Goal: Task Accomplishment & Management: Manage account settings

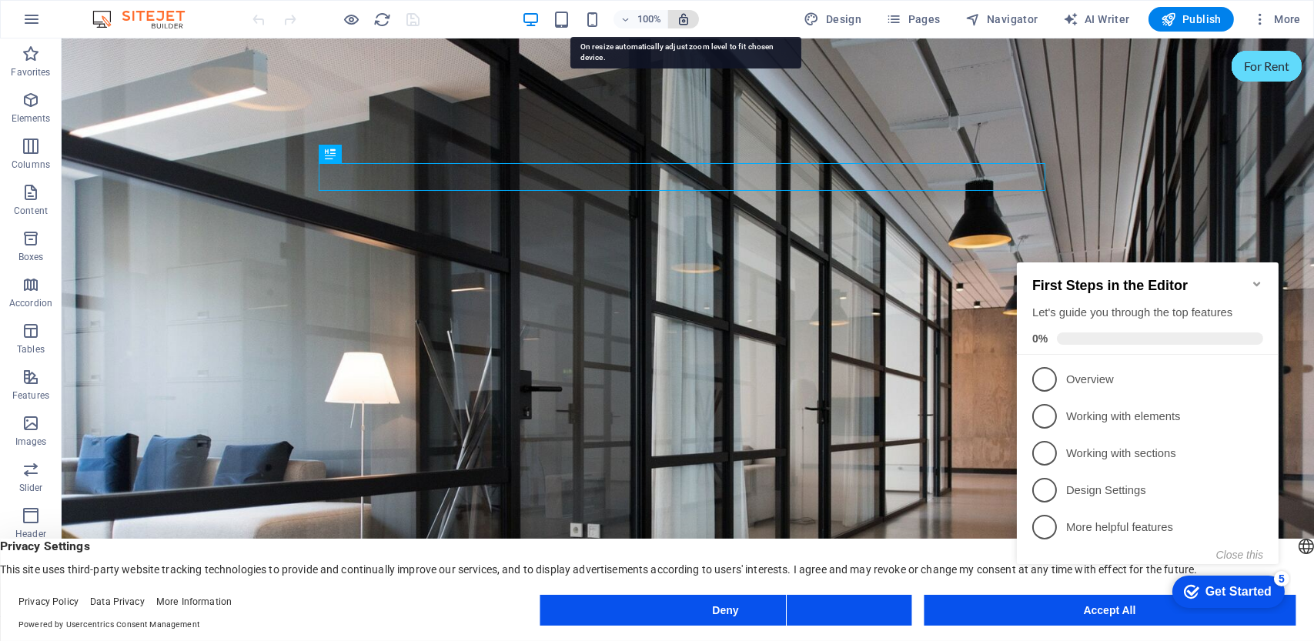
click at [685, 19] on icon "button" at bounding box center [684, 19] width 14 height 14
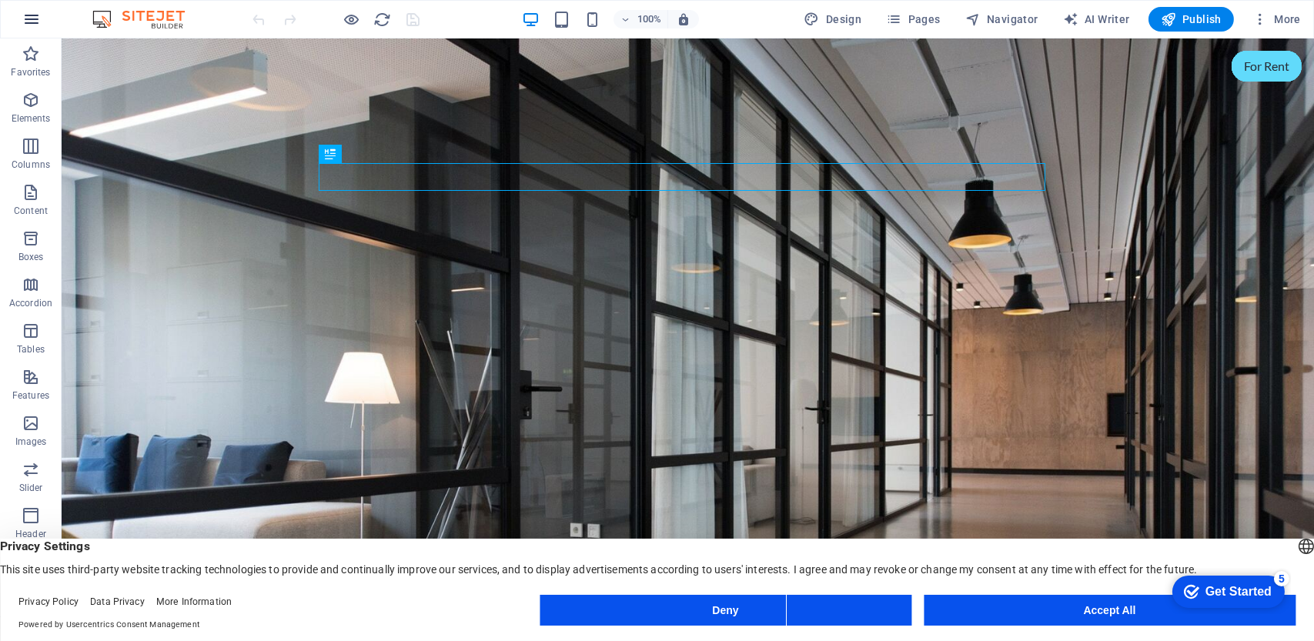
click at [38, 20] on icon "button" at bounding box center [31, 19] width 18 height 18
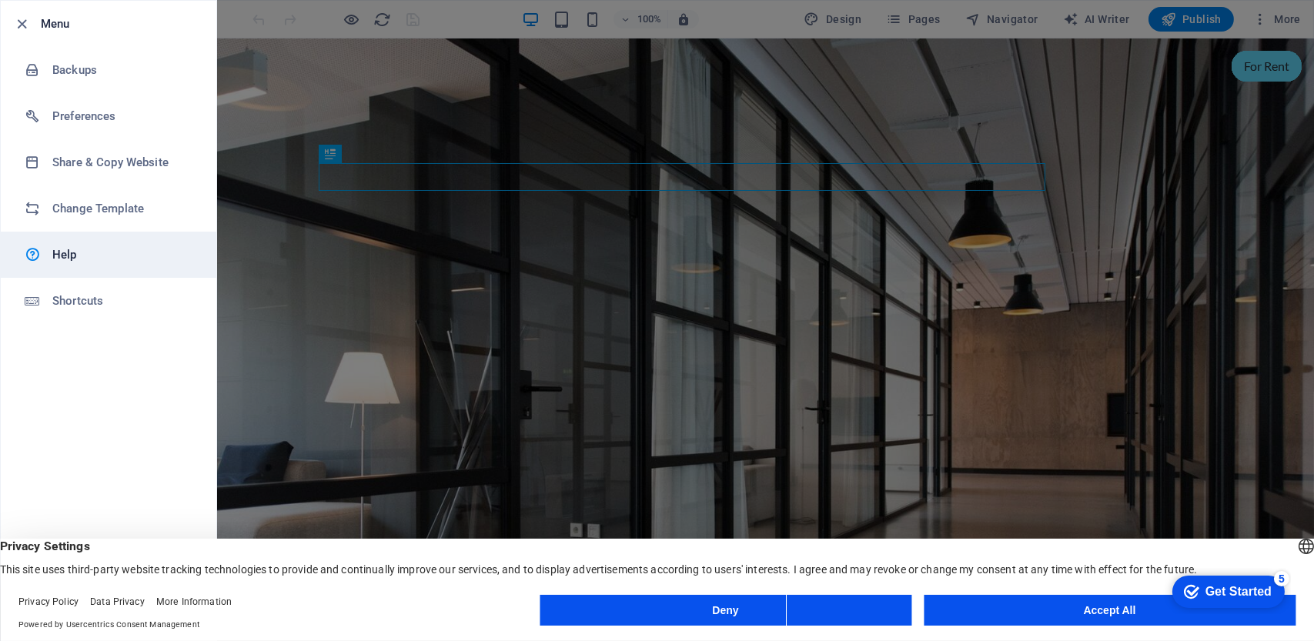
click at [82, 253] on h6 "Help" at bounding box center [123, 255] width 142 height 18
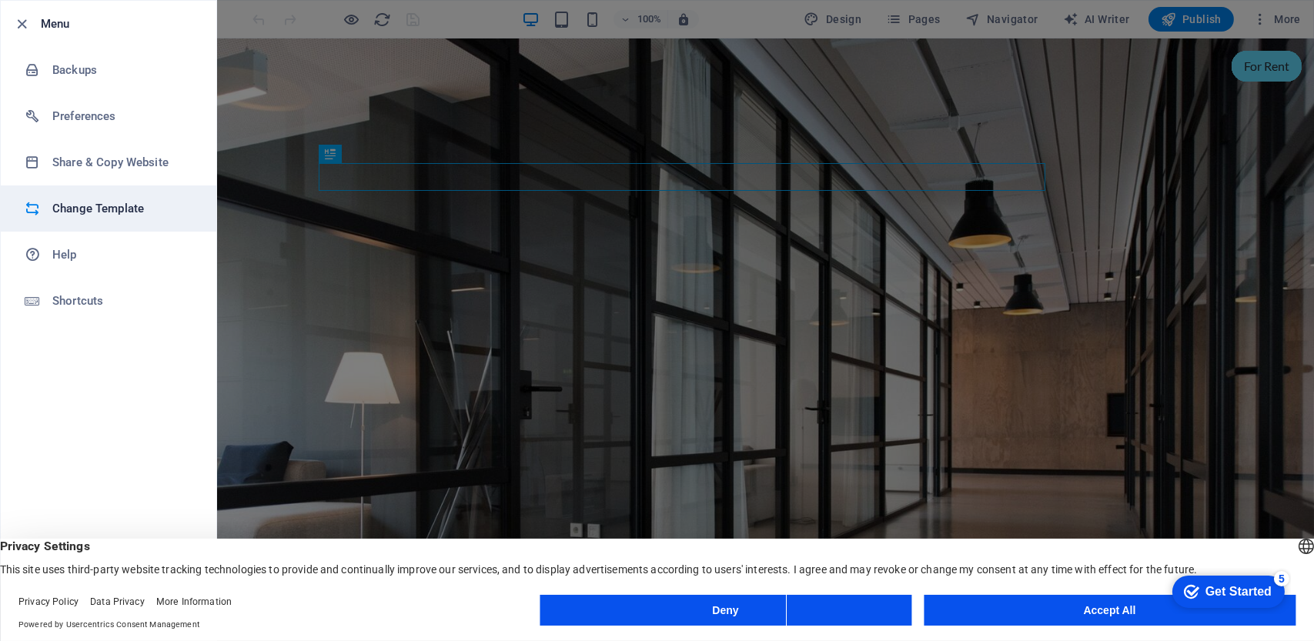
click at [127, 199] on h6 "Change Template" at bounding box center [123, 208] width 142 height 18
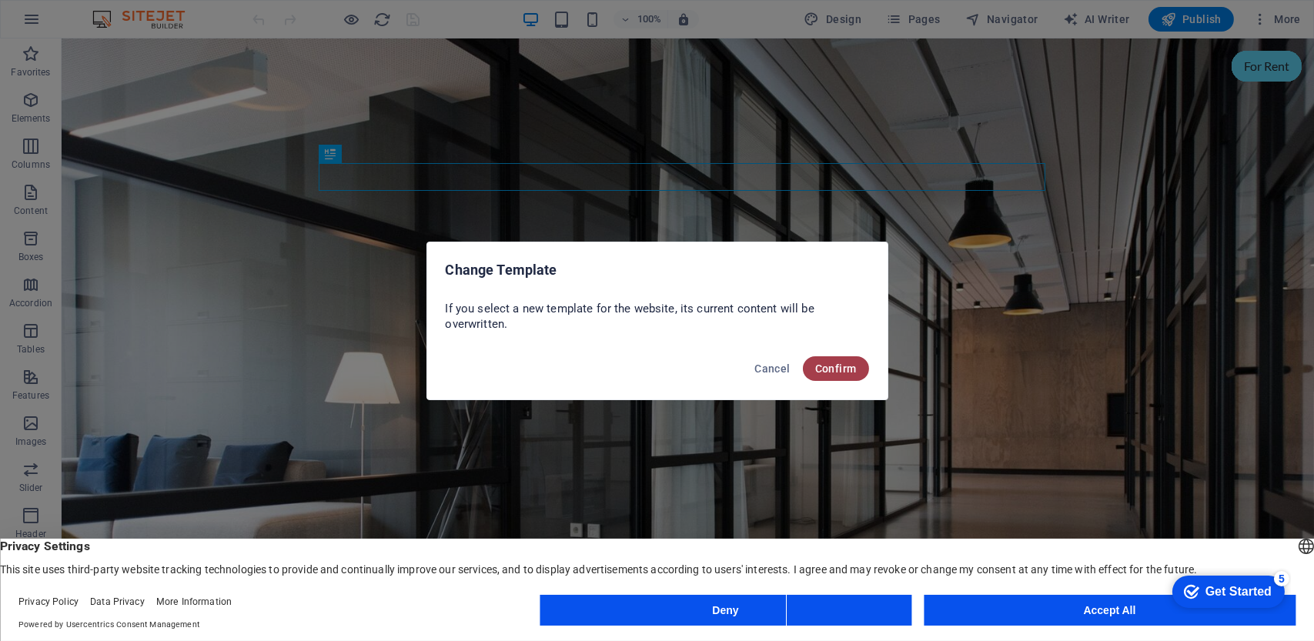
click at [847, 376] on button "Confirm" at bounding box center [836, 369] width 66 height 25
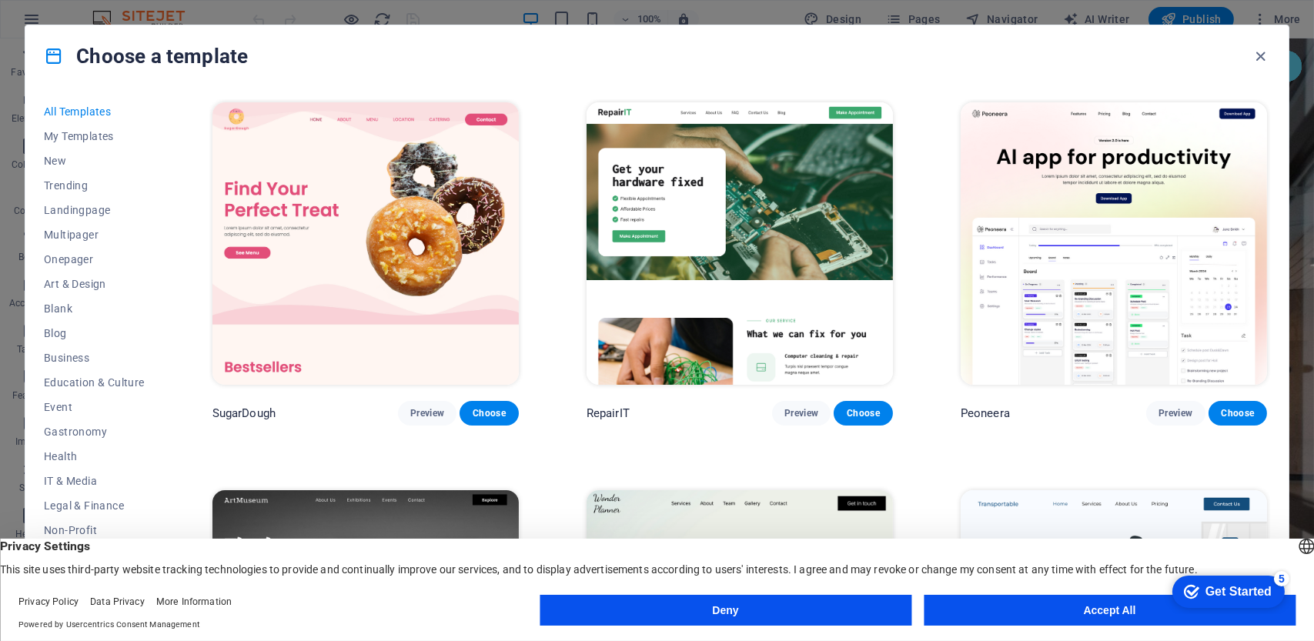
click at [1268, 45] on div "Choose a template" at bounding box center [657, 56] width 1264 height 62
click at [1257, 61] on icon "button" at bounding box center [1262, 57] width 18 height 18
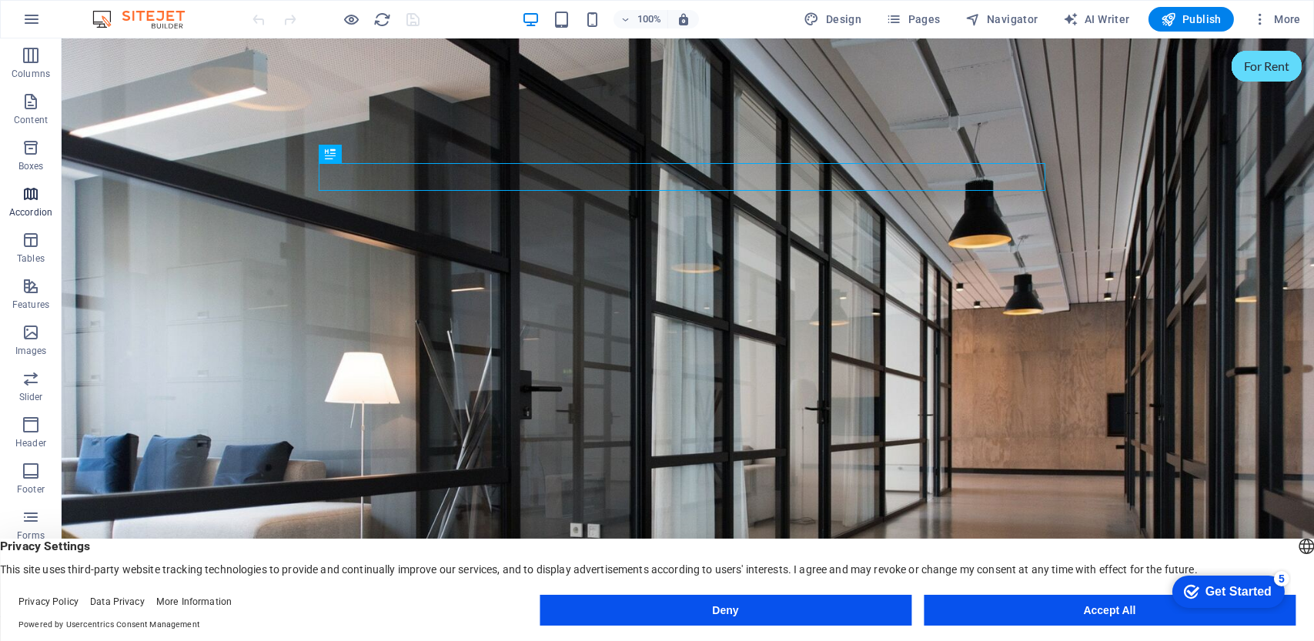
scroll to position [114, 0]
click at [1001, 594] on footer "Privacy Policy Data Privacy More Information Powered by Usercentrics Consent Ma…" at bounding box center [657, 613] width 1314 height 55
click at [1000, 604] on button "Accept All" at bounding box center [1110, 610] width 372 height 31
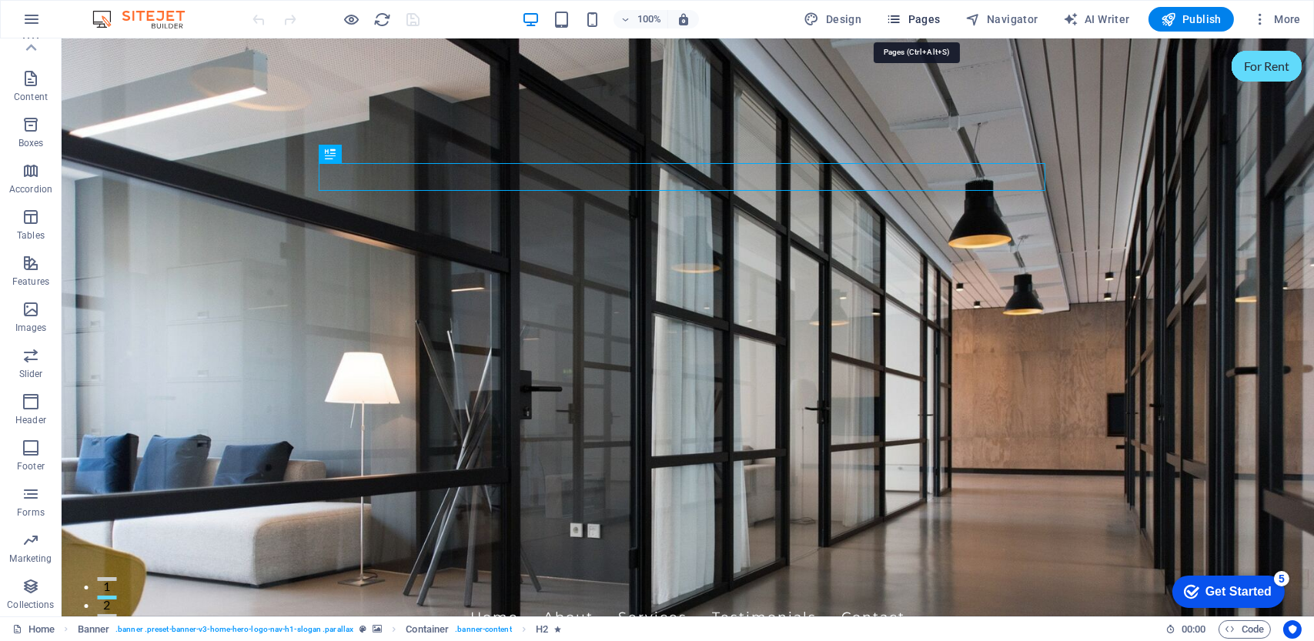
click at [927, 13] on span "Pages" at bounding box center [913, 19] width 54 height 15
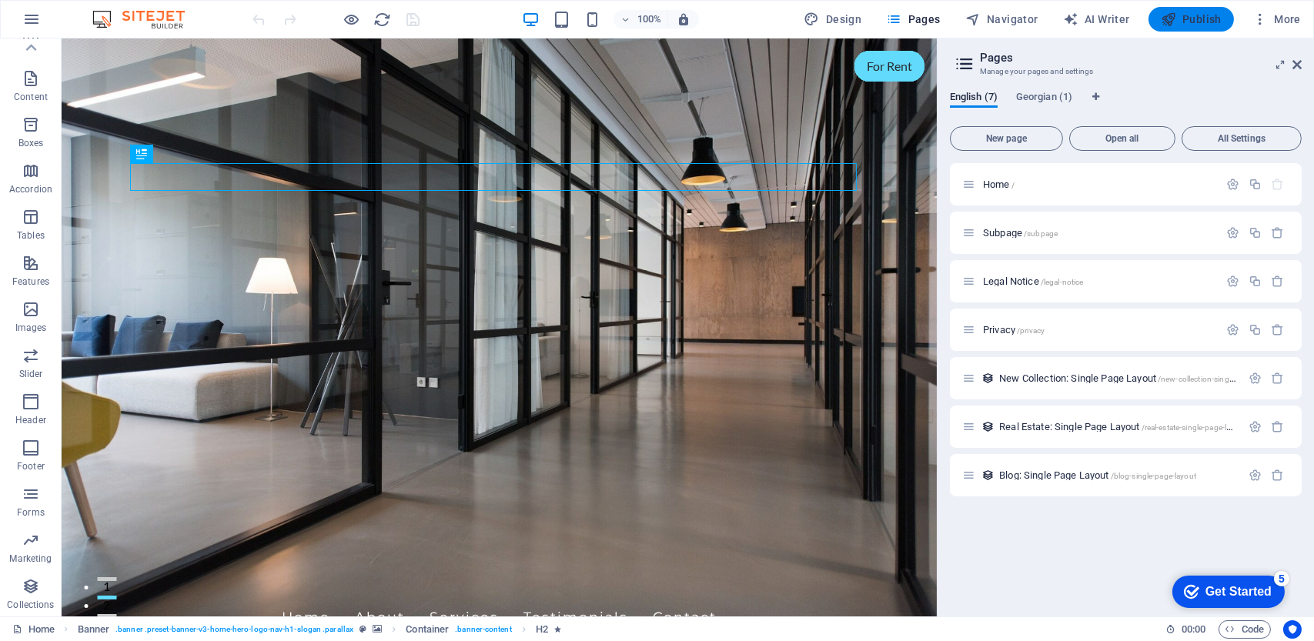
click at [1199, 18] on span "Publish" at bounding box center [1191, 19] width 61 height 15
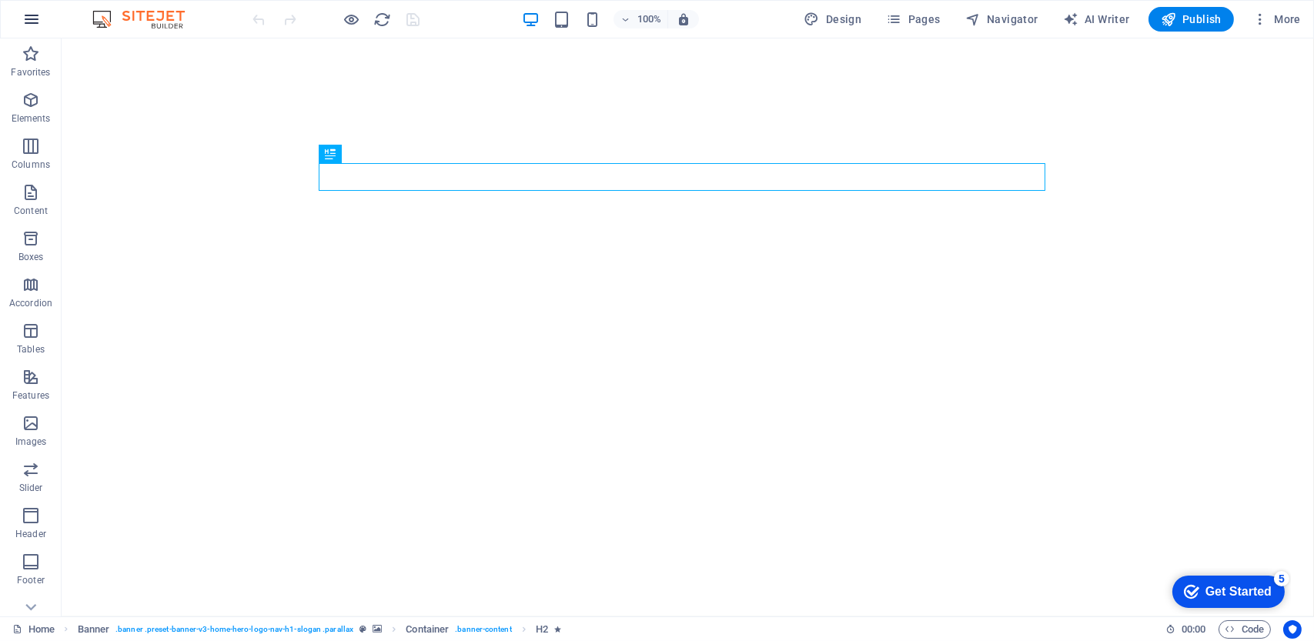
click at [26, 22] on icon "button" at bounding box center [31, 19] width 18 height 18
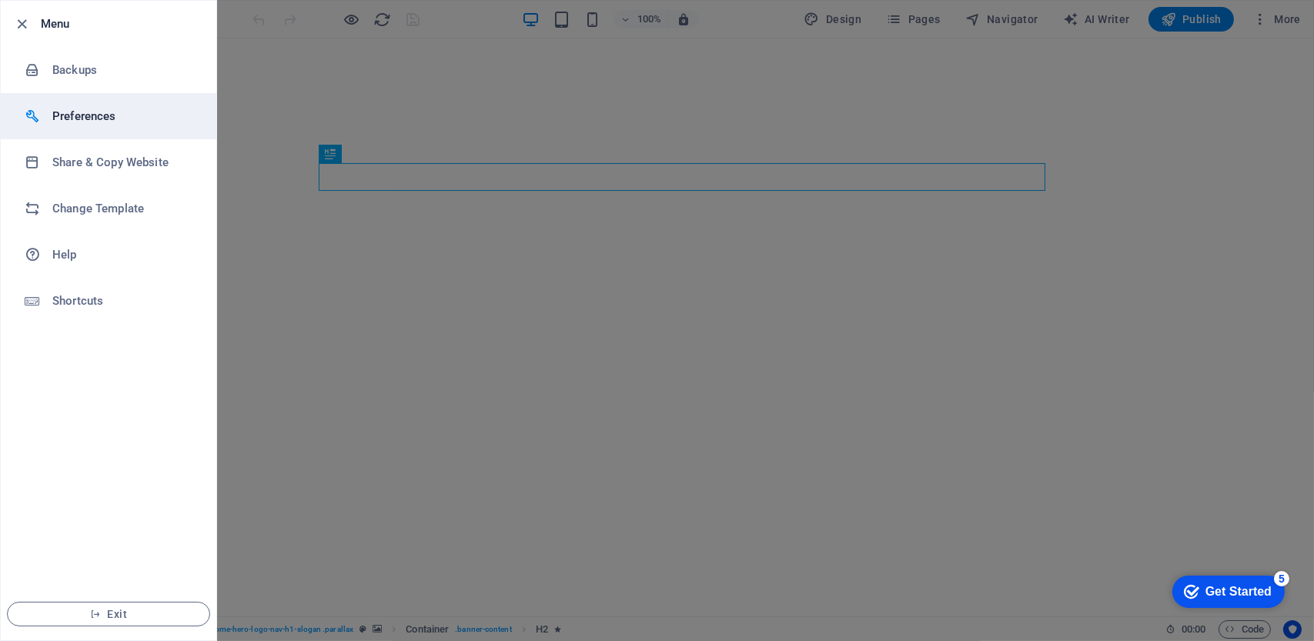
click at [86, 109] on h6 "Preferences" at bounding box center [123, 116] width 142 height 18
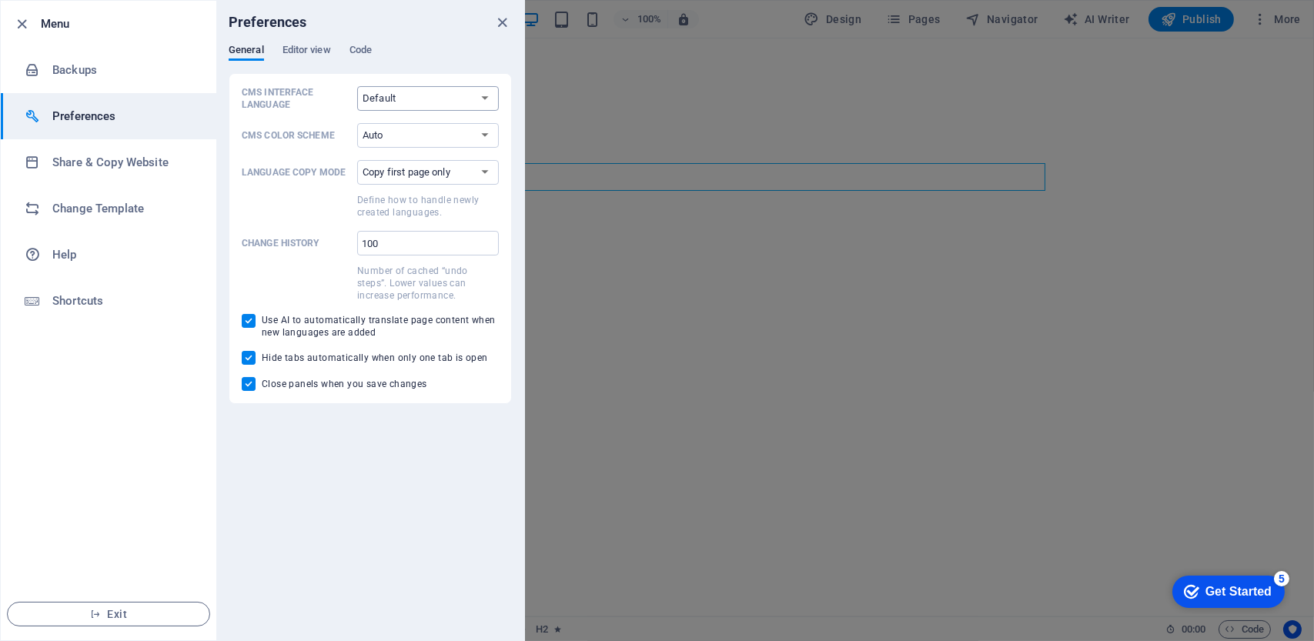
click at [382, 88] on select "Default Deutsch English Español Français Magyar Italiano Nederlands Polski Port…" at bounding box center [428, 98] width 142 height 25
click at [395, 136] on select "Auto Dark Light" at bounding box center [428, 135] width 142 height 25
click at [130, 157] on h6 "Share & Copy Website" at bounding box center [123, 162] width 142 height 18
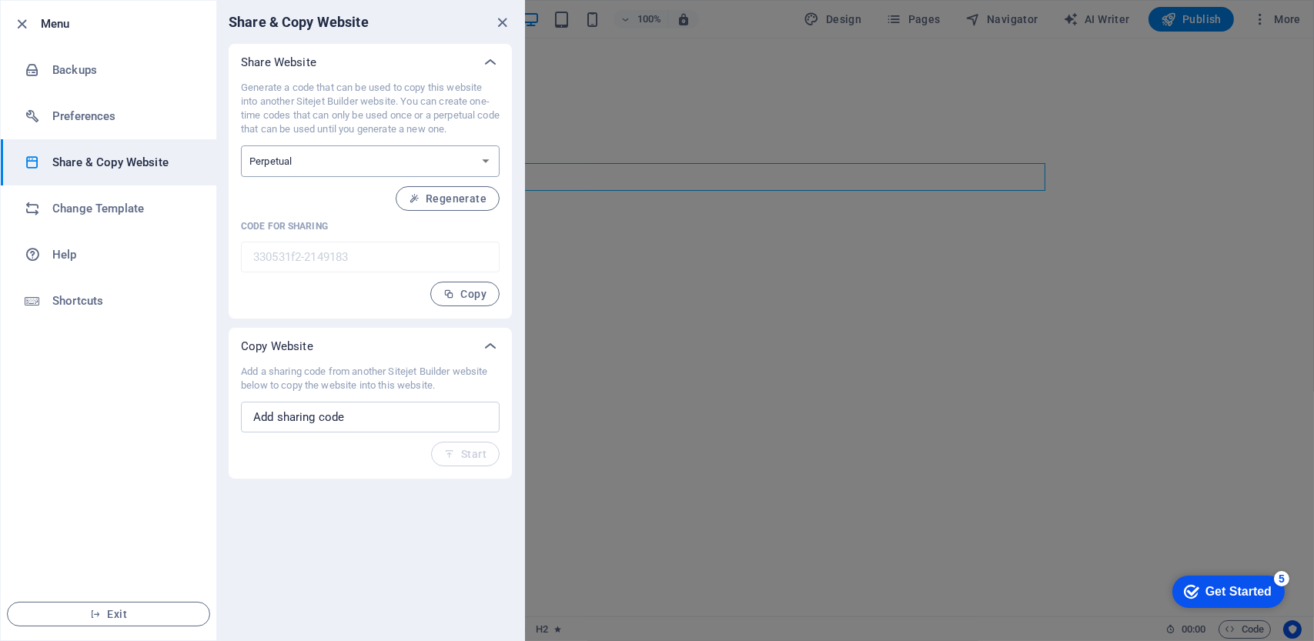
click at [334, 166] on select "One-time Perpetual" at bounding box center [370, 162] width 259 height 32
click at [373, 408] on input "text" at bounding box center [370, 417] width 259 height 31
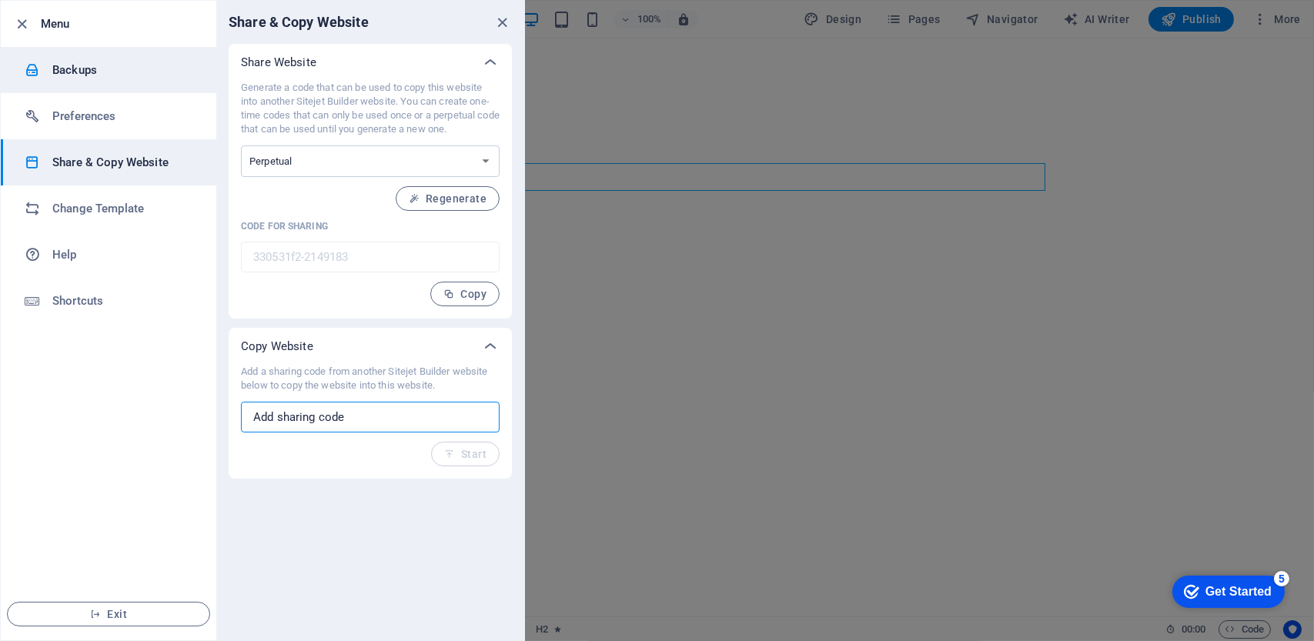
click at [92, 69] on h6 "Backups" at bounding box center [123, 70] width 142 height 18
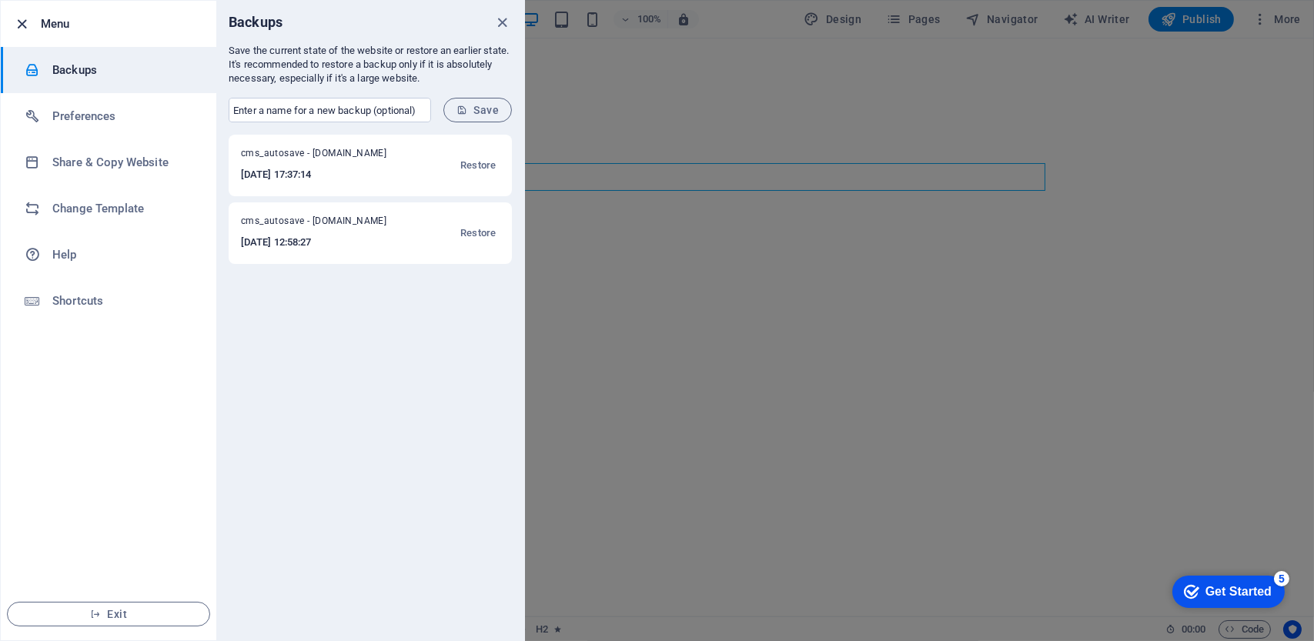
drag, startPoint x: 62, startPoint y: 24, endPoint x: 23, endPoint y: 16, distance: 39.3
click at [62, 24] on h6 "Menu" at bounding box center [122, 24] width 163 height 18
click at [15, 28] on icon "button" at bounding box center [23, 24] width 18 height 18
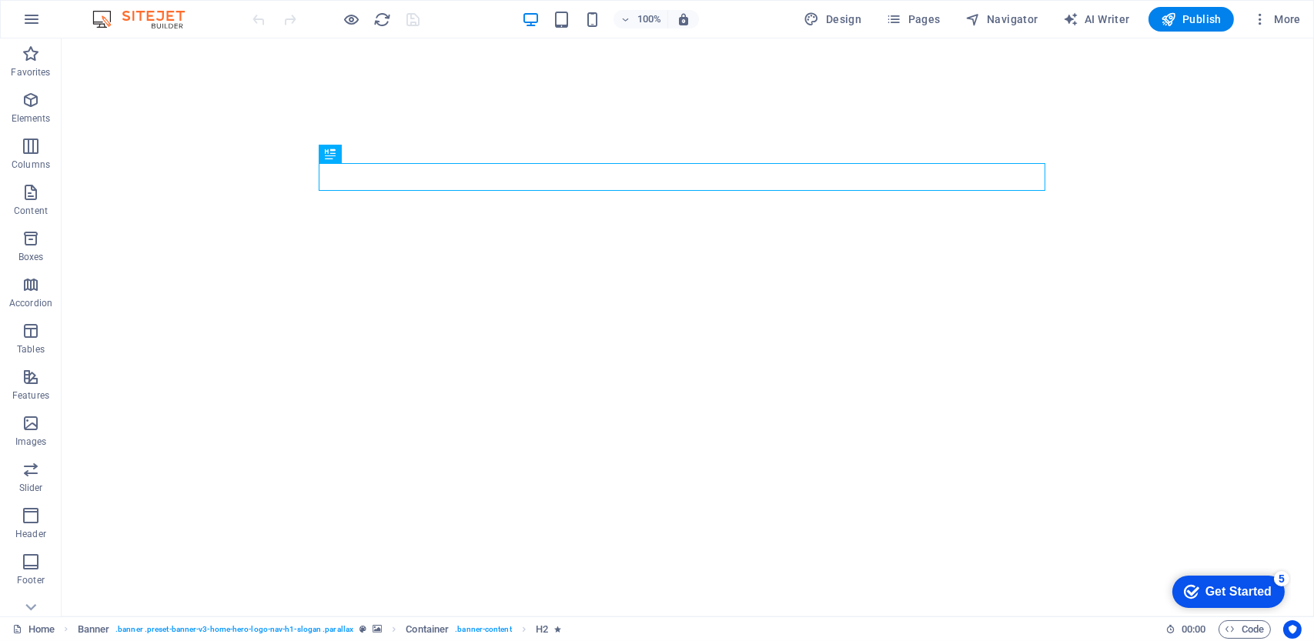
click at [129, 18] on img at bounding box center [146, 19] width 115 height 18
click at [1303, 18] on button "More" at bounding box center [1277, 19] width 61 height 25
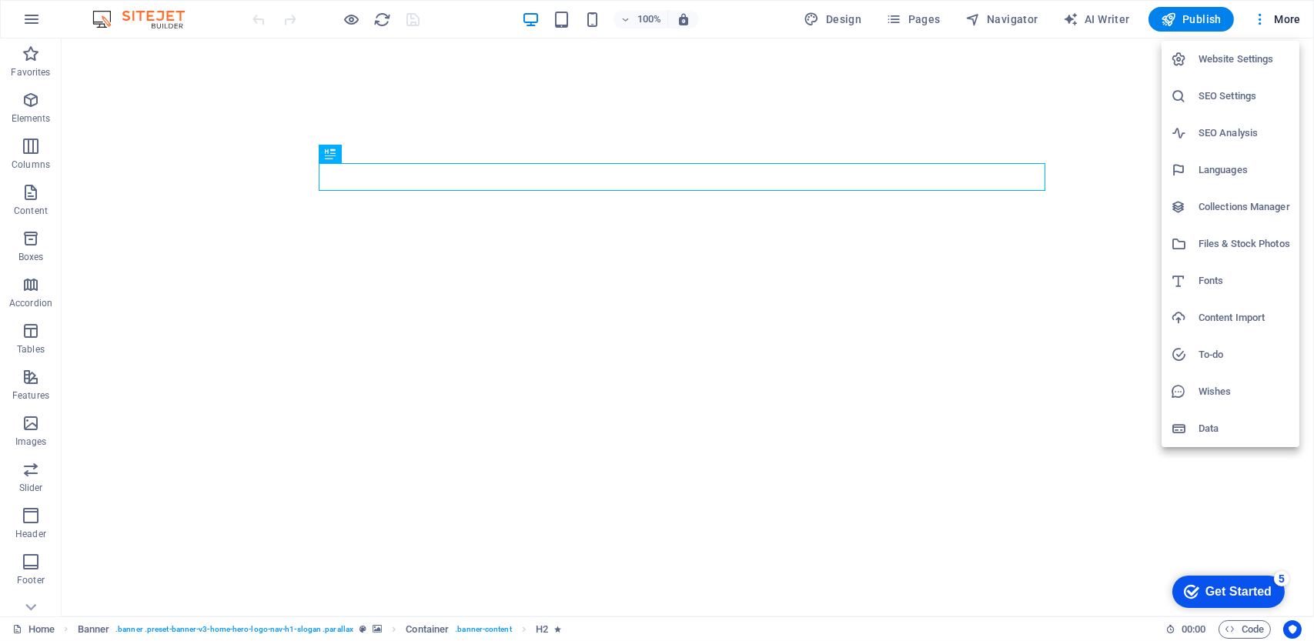
click at [1207, 427] on h6 "Data" at bounding box center [1245, 429] width 92 height 18
